Goal: Task Accomplishment & Management: Manage account settings

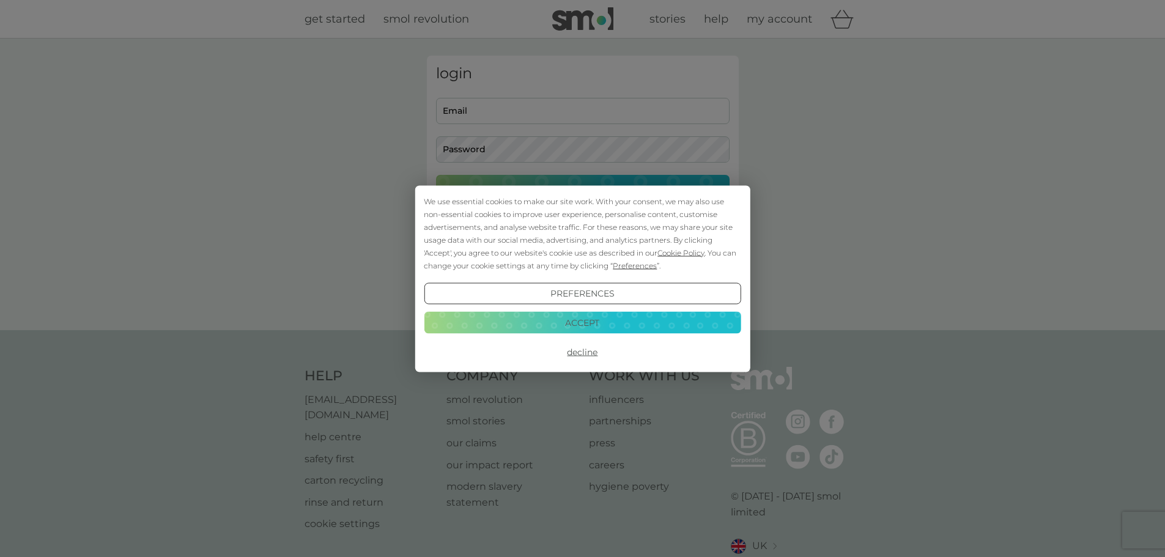
type input "[EMAIL_ADDRESS][DOMAIN_NAME]"
click at [565, 319] on button "Accept" at bounding box center [582, 323] width 317 height 22
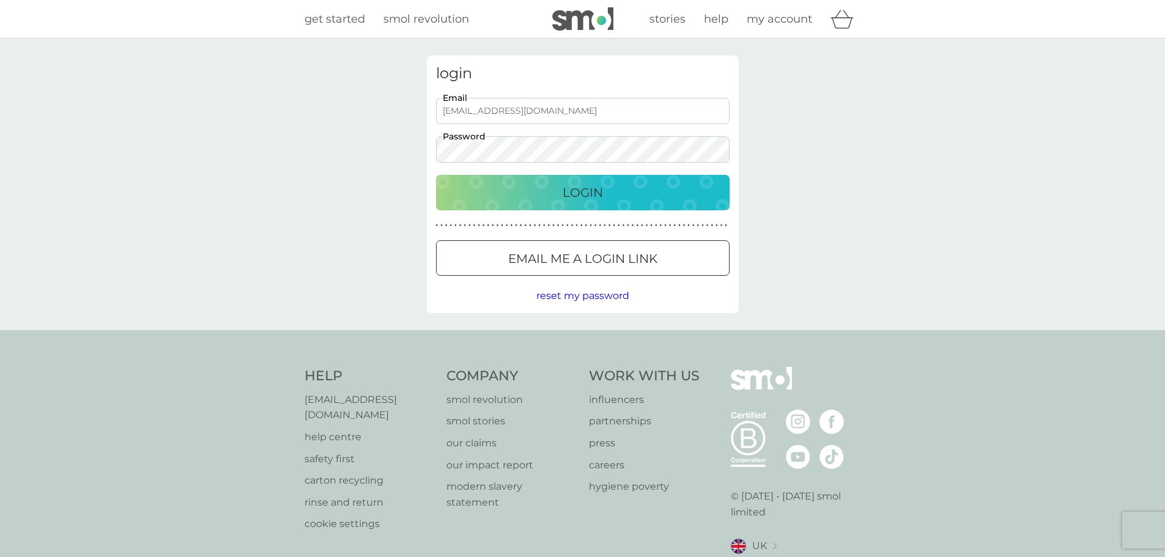
click at [608, 192] on div "Login" at bounding box center [582, 193] width 269 height 20
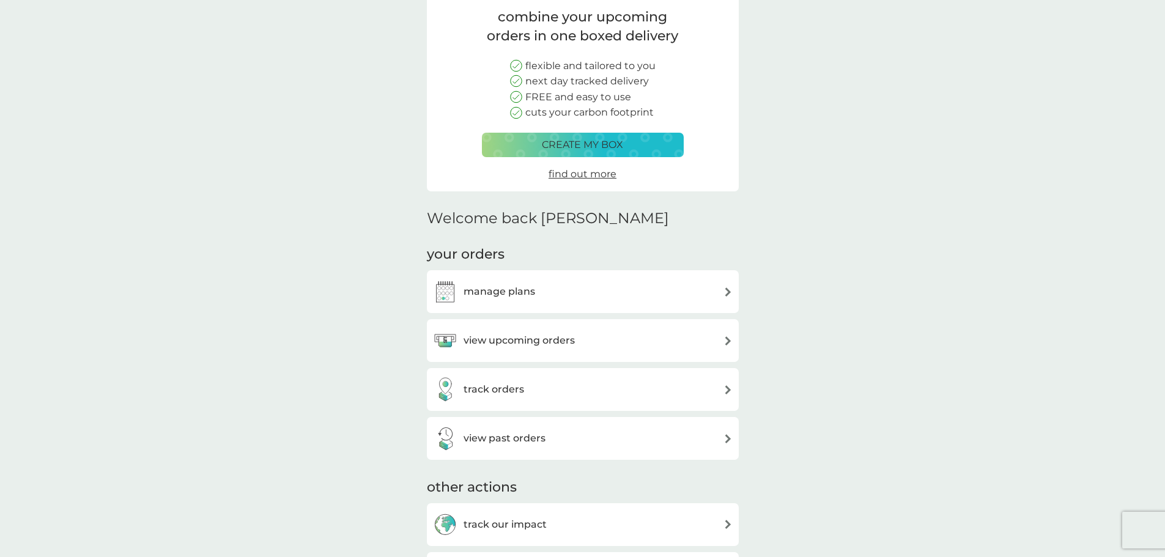
scroll to position [102, 0]
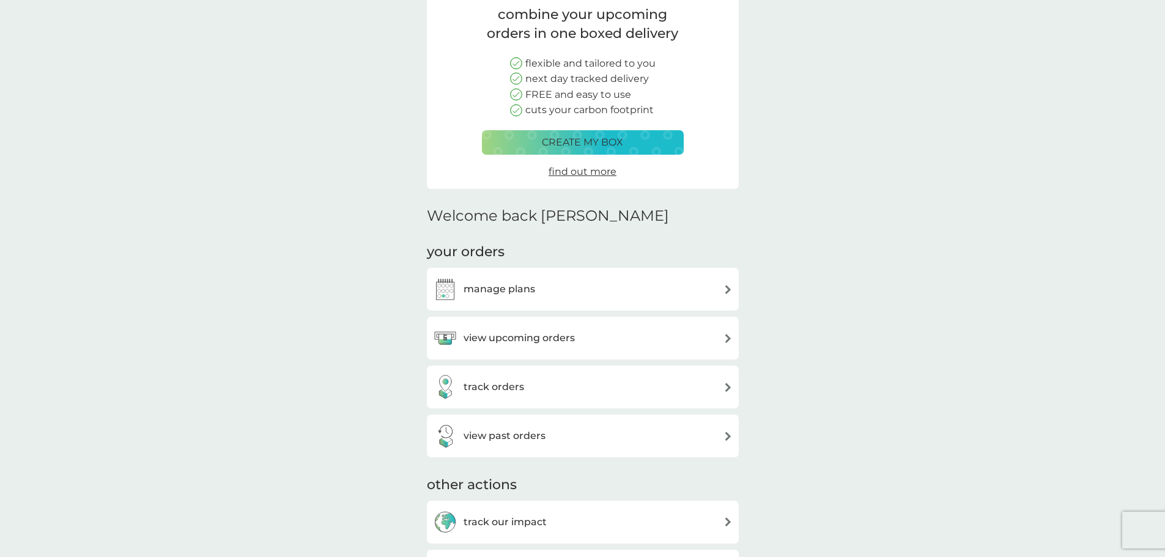
click at [514, 348] on div "view upcoming orders" at bounding box center [504, 338] width 142 height 24
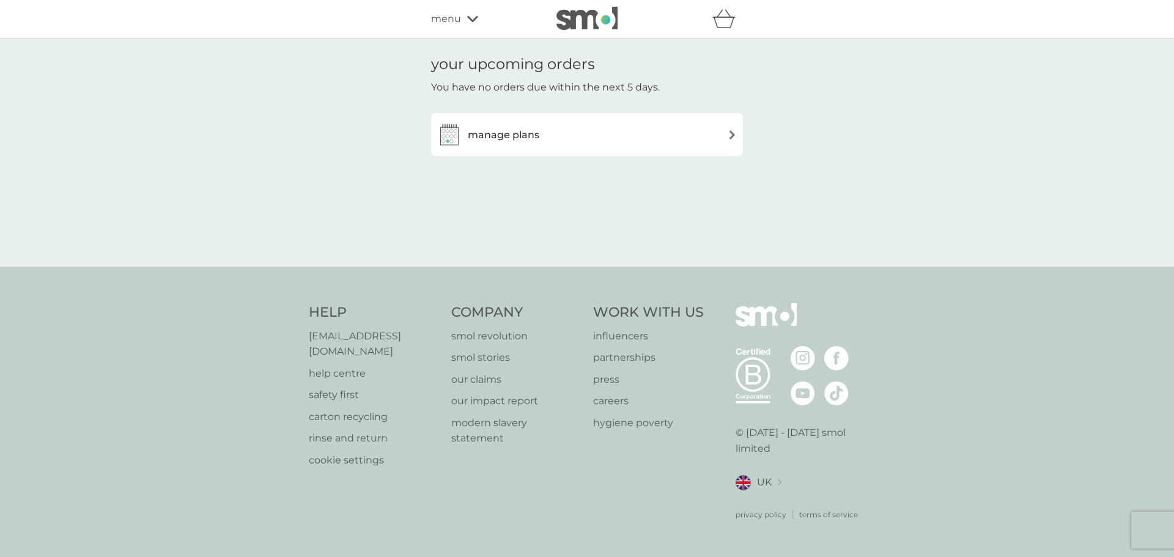
click at [628, 149] on div "manage plans" at bounding box center [587, 134] width 312 height 43
click at [564, 152] on div "manage plans" at bounding box center [587, 134] width 312 height 43
click at [532, 134] on h3 "manage plans" at bounding box center [504, 135] width 72 height 16
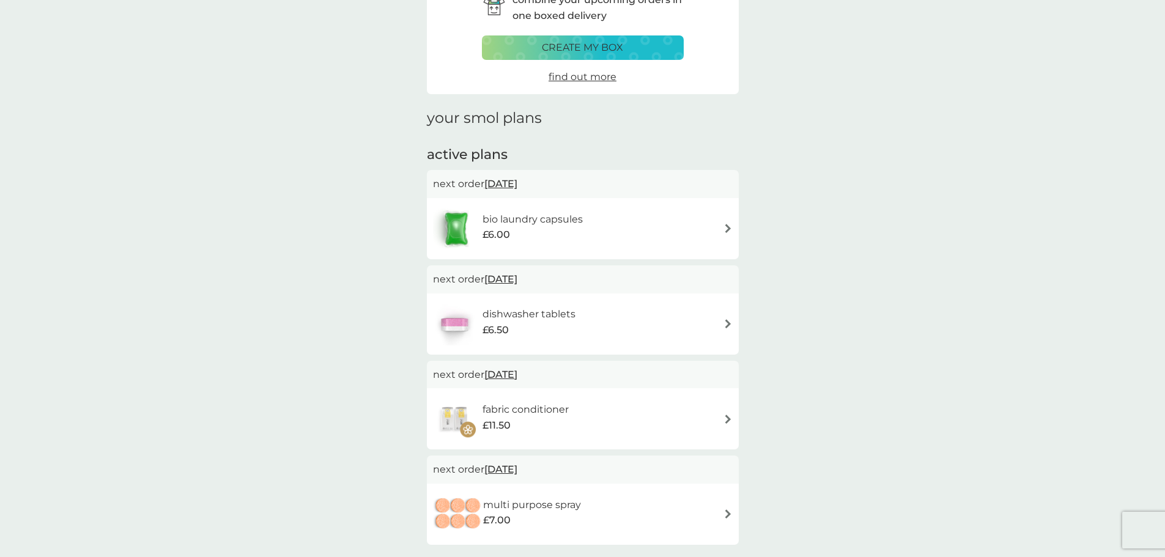
scroll to position [102, 0]
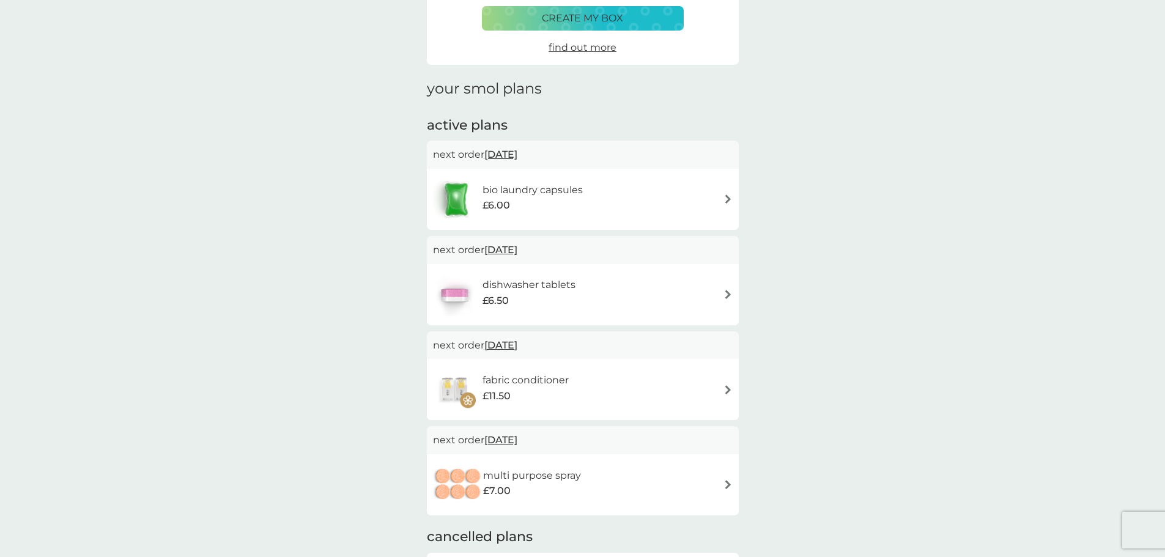
click at [720, 390] on div "fabric conditioner £11.50" at bounding box center [583, 389] width 300 height 43
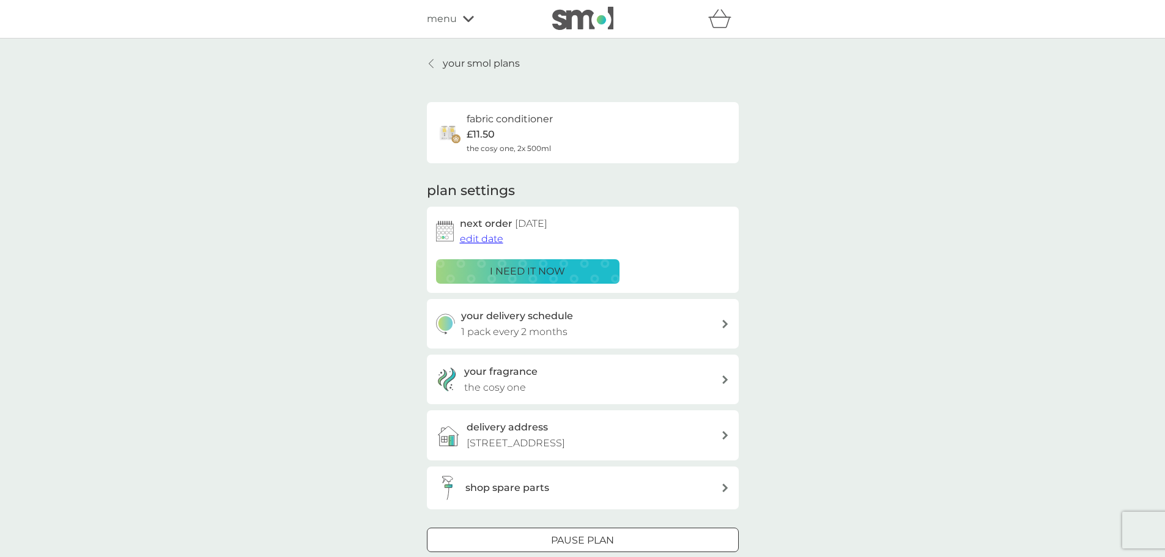
click at [493, 320] on h3 "your delivery schedule" at bounding box center [517, 316] width 112 height 16
select select "2"
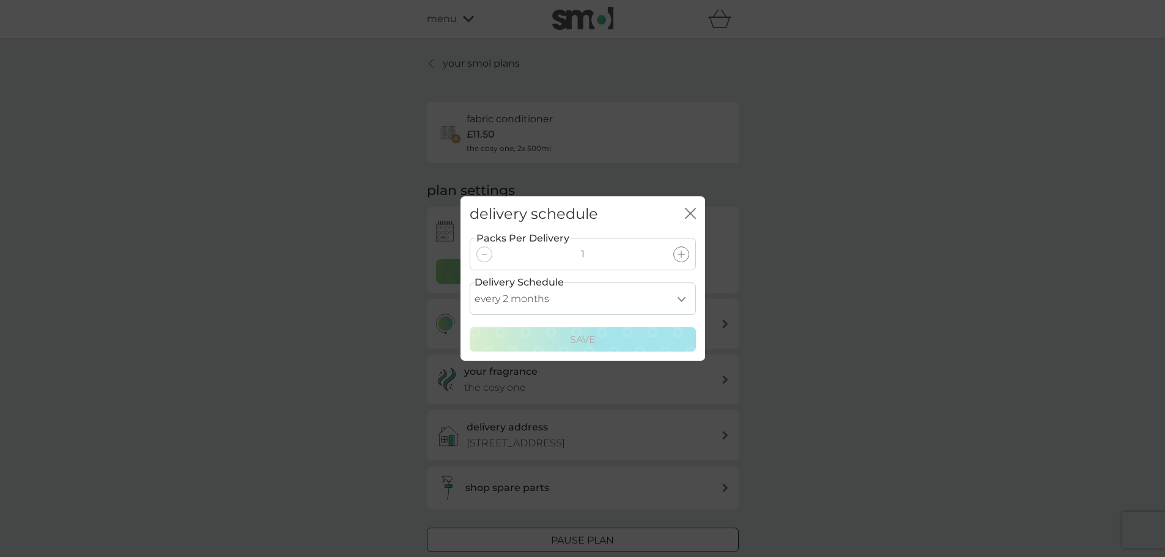
click at [681, 299] on select "every 1 month every 2 months every 3 months every 4 months every 5 months every…" at bounding box center [583, 298] width 226 height 32
click at [691, 215] on icon "close" at bounding box center [692, 213] width 5 height 10
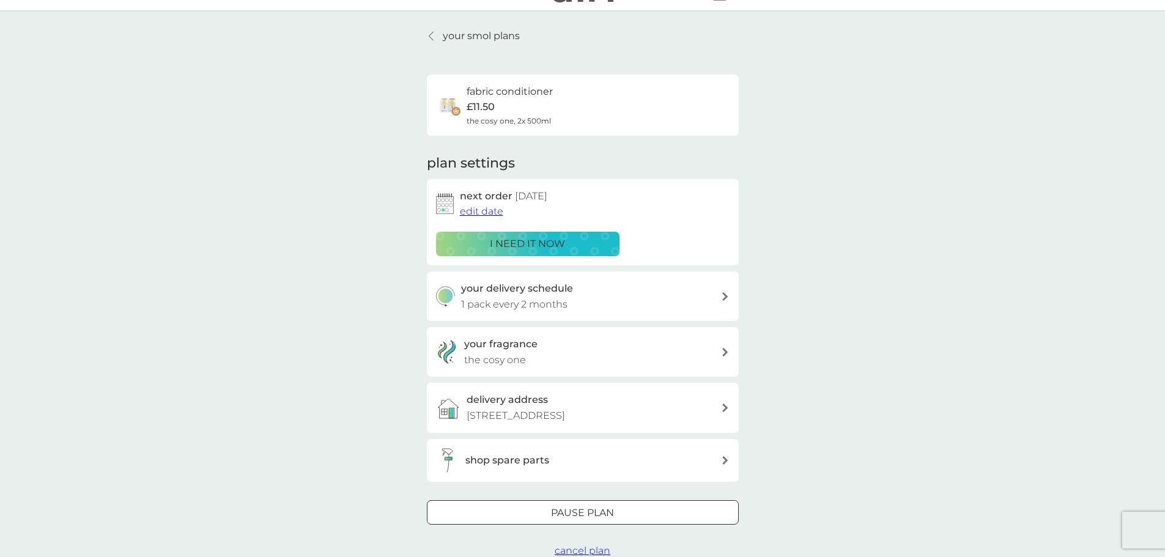
scroll to position [102, 0]
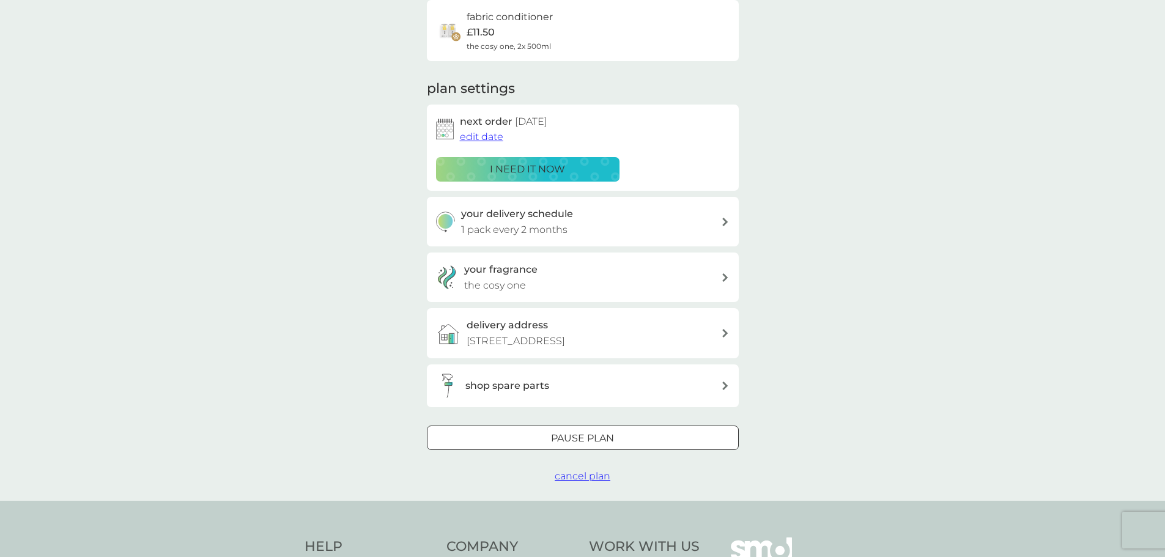
click at [592, 441] on div at bounding box center [583, 438] width 44 height 13
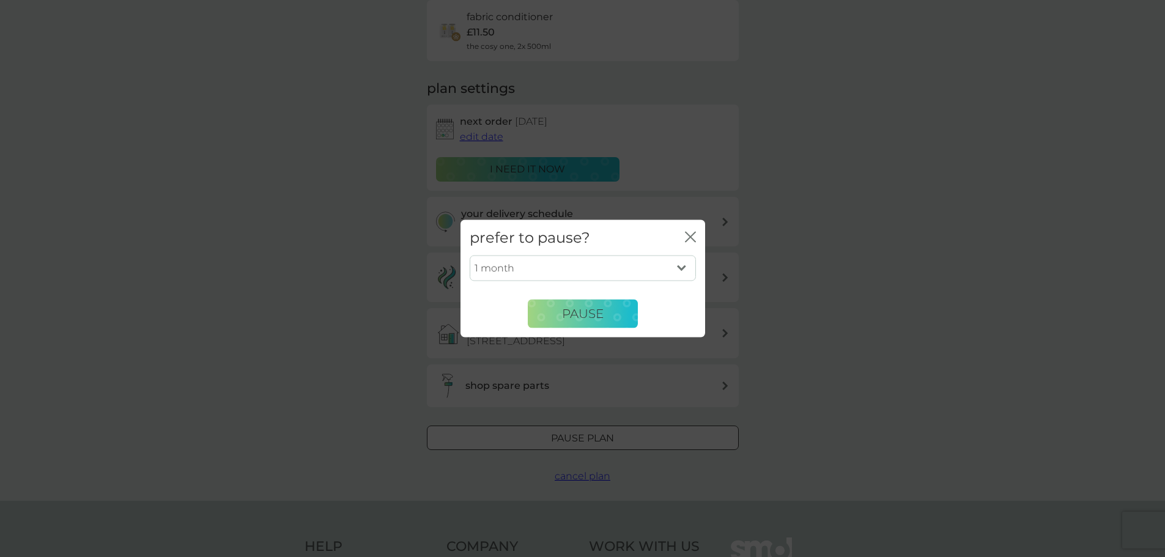
click at [555, 268] on select "1 month 2 months 3 months 4 months 5 months 6 months" at bounding box center [583, 269] width 226 height 26
select select "3"
click at [470, 256] on select "1 month 2 months 3 months 4 months 5 months 6 months" at bounding box center [583, 269] width 226 height 26
click at [603, 318] on button "Pause" at bounding box center [583, 313] width 110 height 29
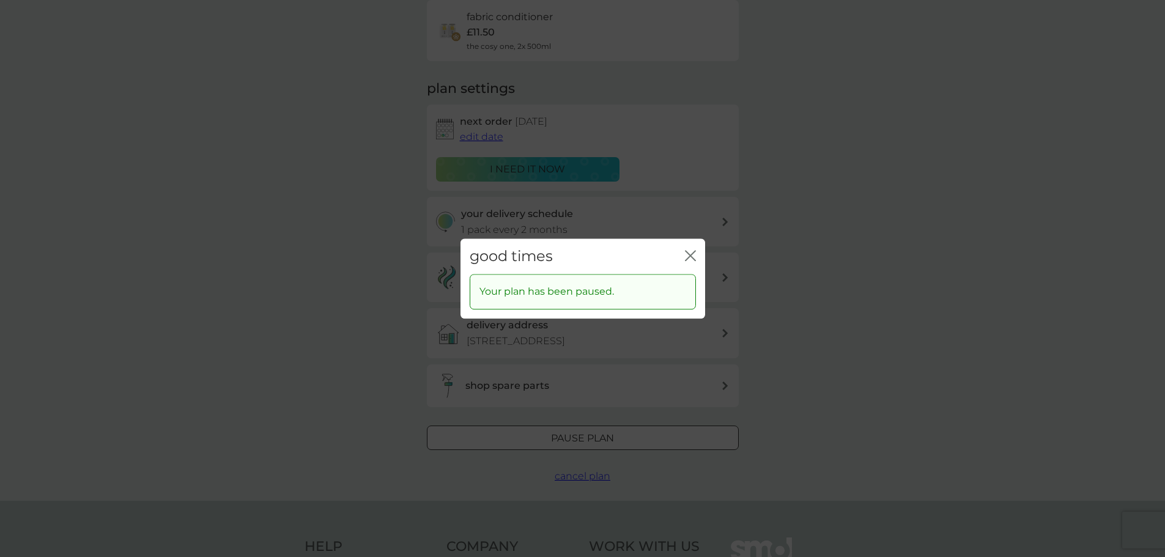
drag, startPoint x: 689, startPoint y: 257, endPoint x: 696, endPoint y: 258, distance: 6.8
click at [690, 257] on icon "close" at bounding box center [690, 255] width 11 height 11
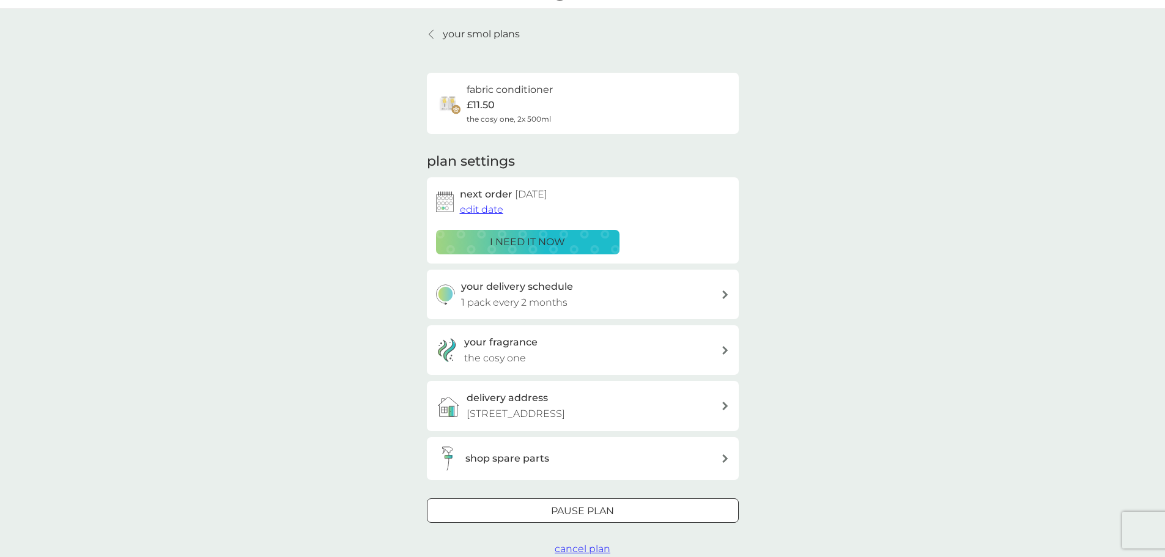
scroll to position [0, 0]
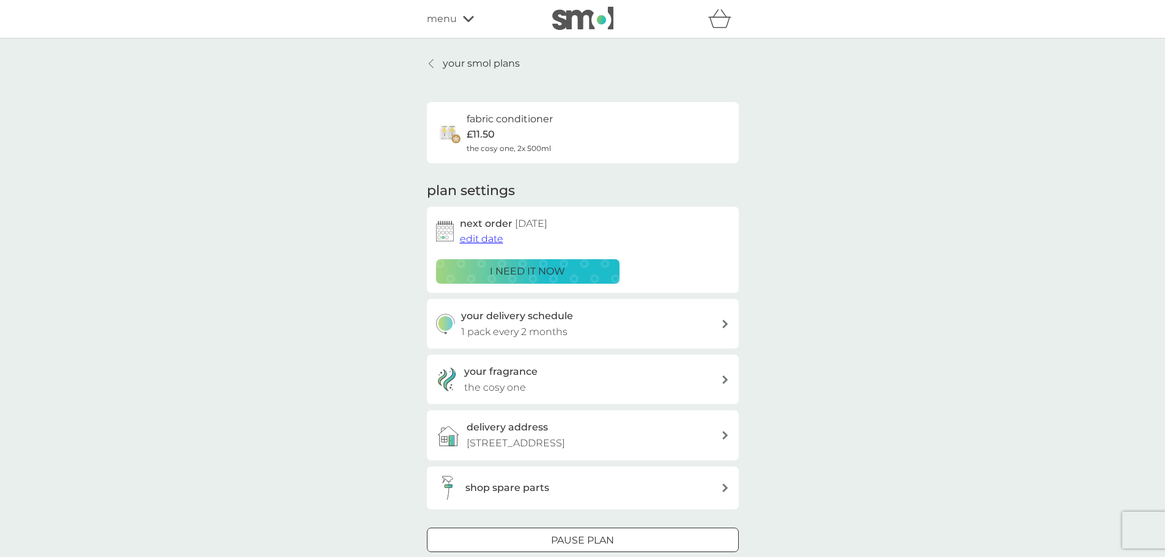
click at [492, 65] on p "your smol plans" at bounding box center [481, 64] width 77 height 16
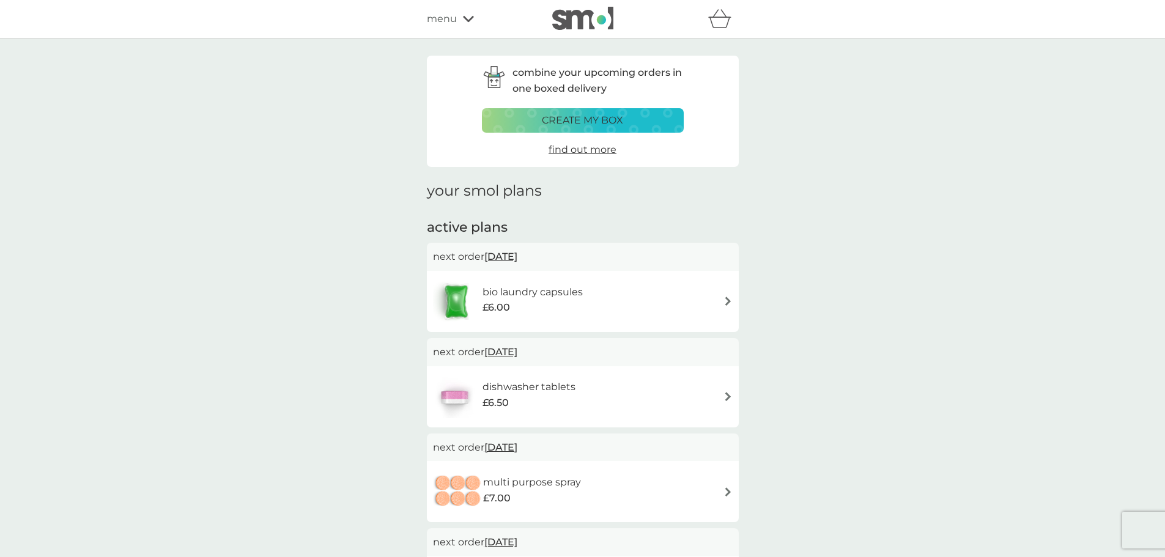
click at [613, 492] on div "multi purpose spray £7.00" at bounding box center [583, 491] width 300 height 43
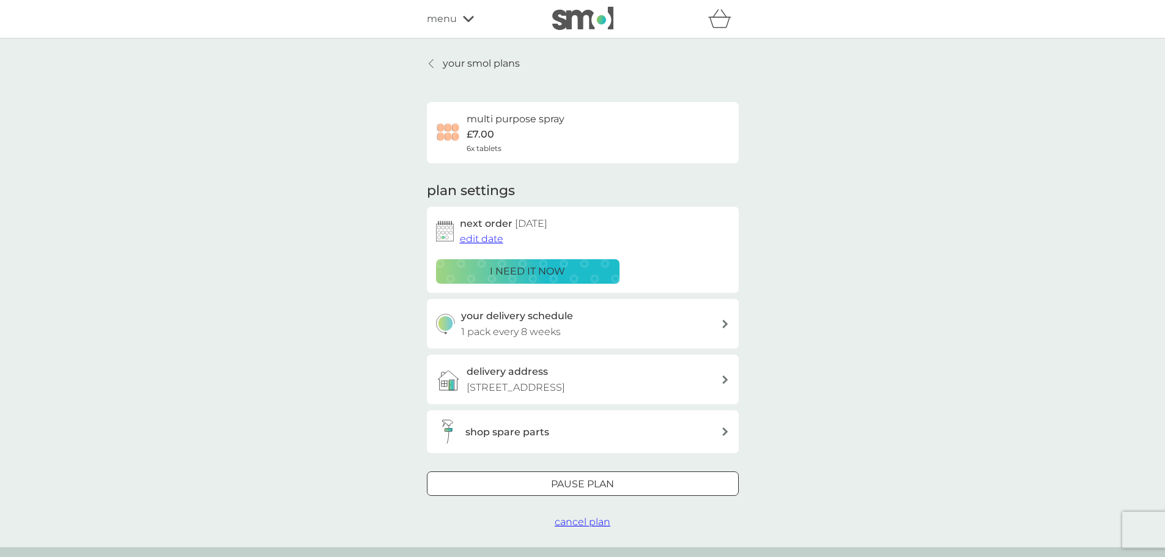
click at [590, 521] on span "cancel plan" at bounding box center [582, 522] width 56 height 12
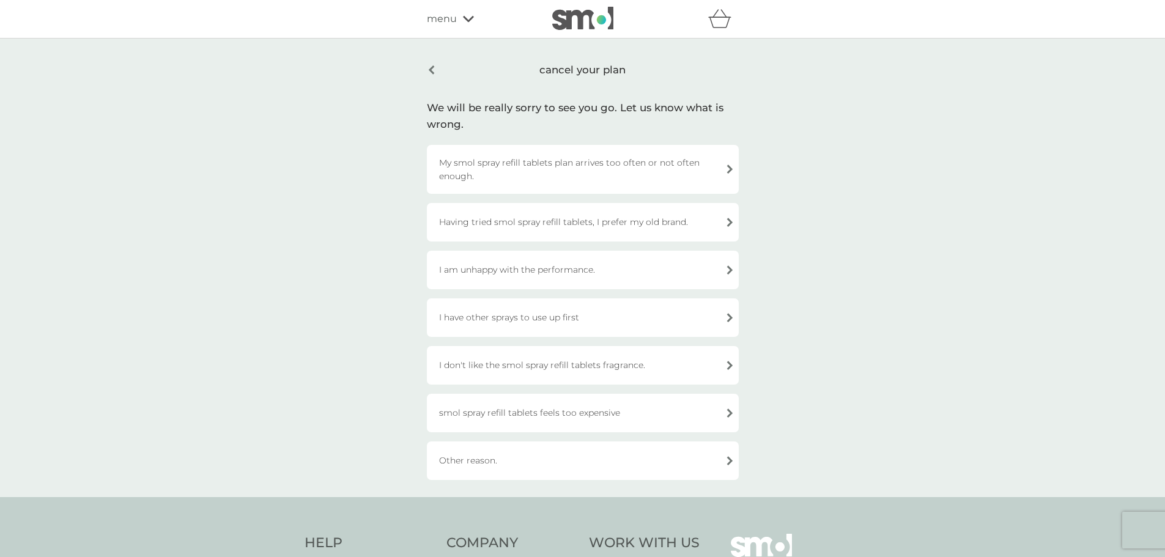
click at [531, 363] on div "I don't like the smol spray refill tablets fragrance." at bounding box center [583, 365] width 312 height 39
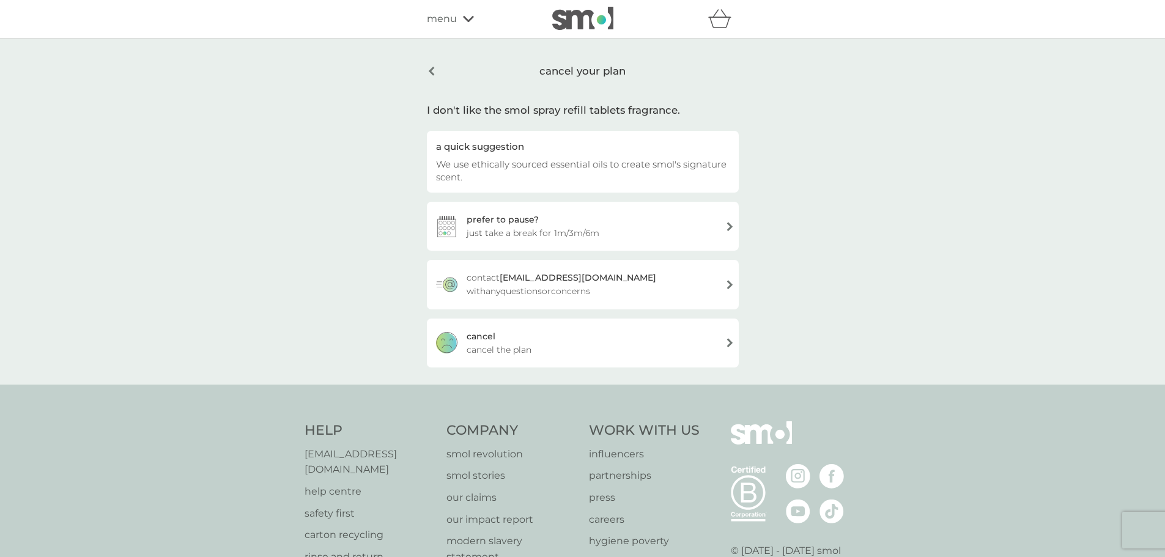
click at [495, 347] on span "cancel the plan" at bounding box center [498, 349] width 65 height 13
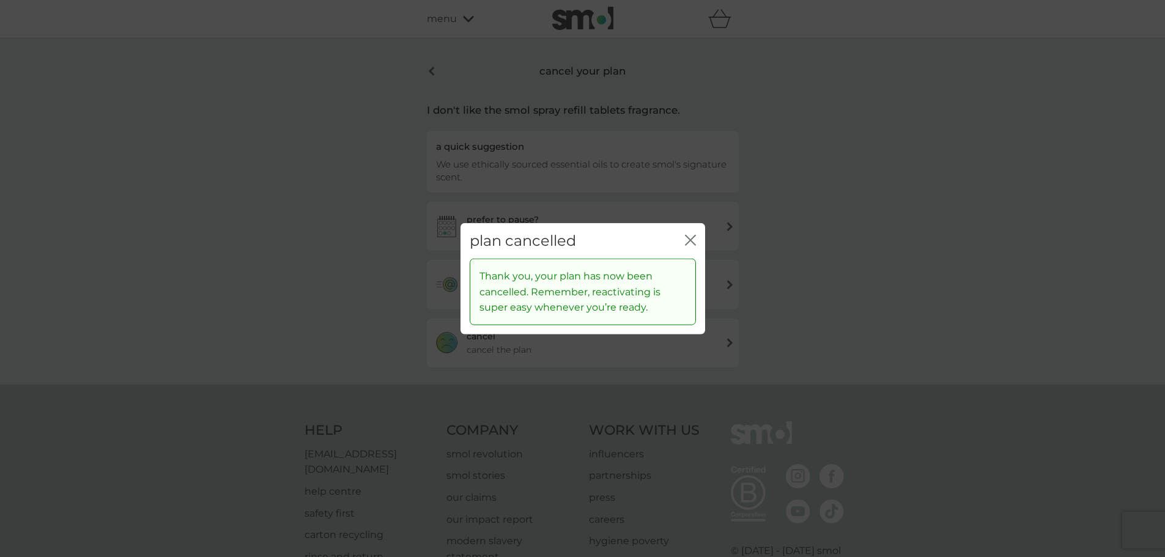
click at [691, 241] on icon "close" at bounding box center [692, 240] width 5 height 10
